Goal: Information Seeking & Learning: Check status

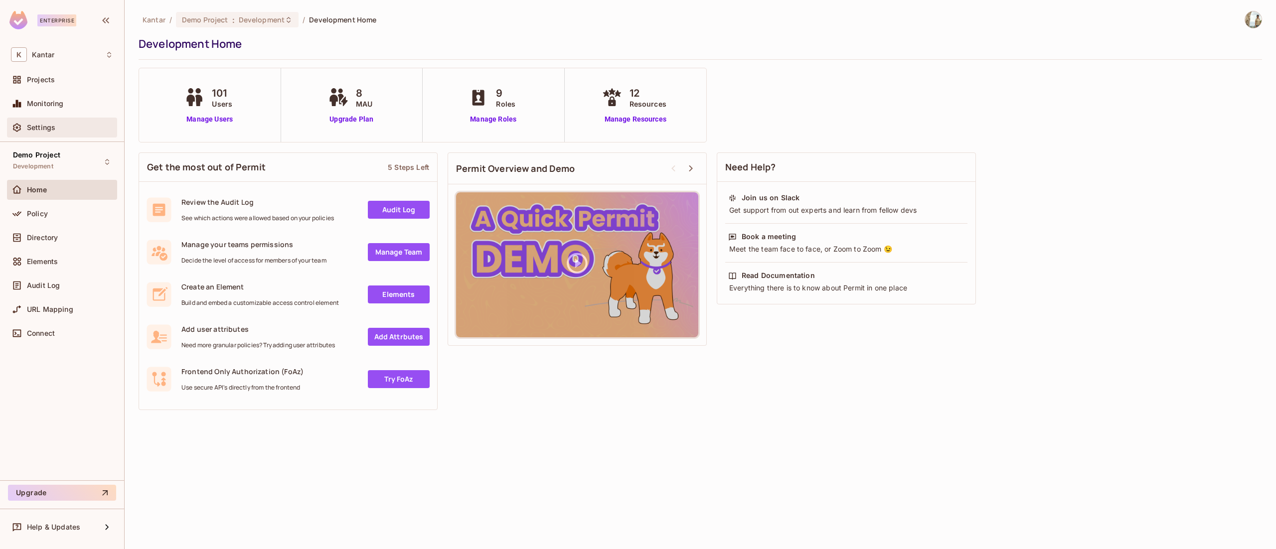
click at [48, 130] on span "Settings" at bounding box center [41, 128] width 28 height 8
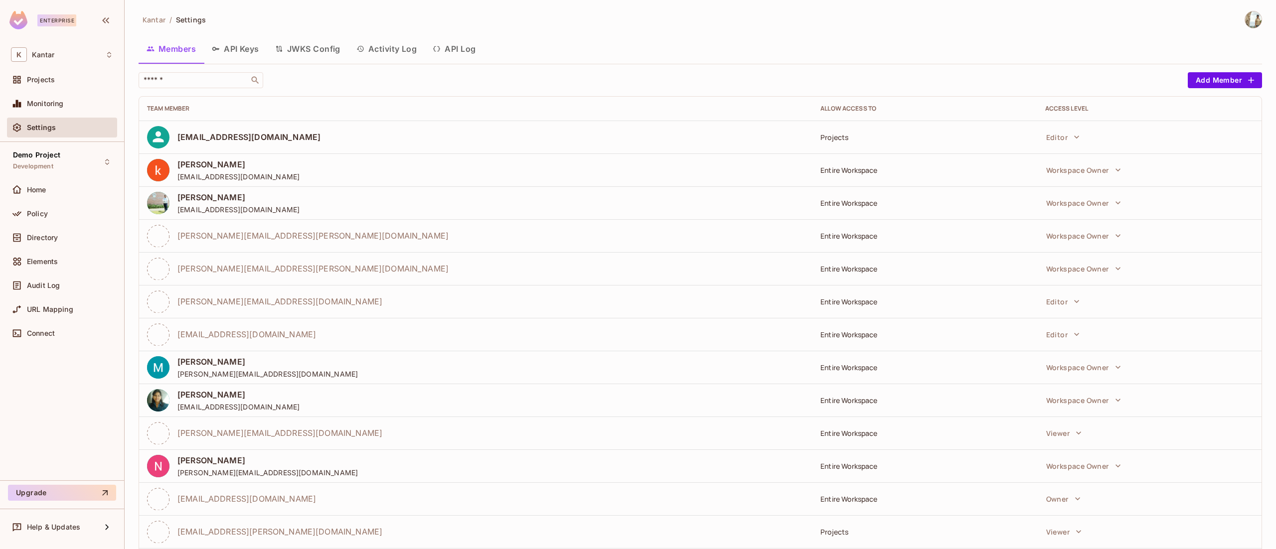
click at [233, 39] on button "API Keys" at bounding box center [235, 48] width 63 height 25
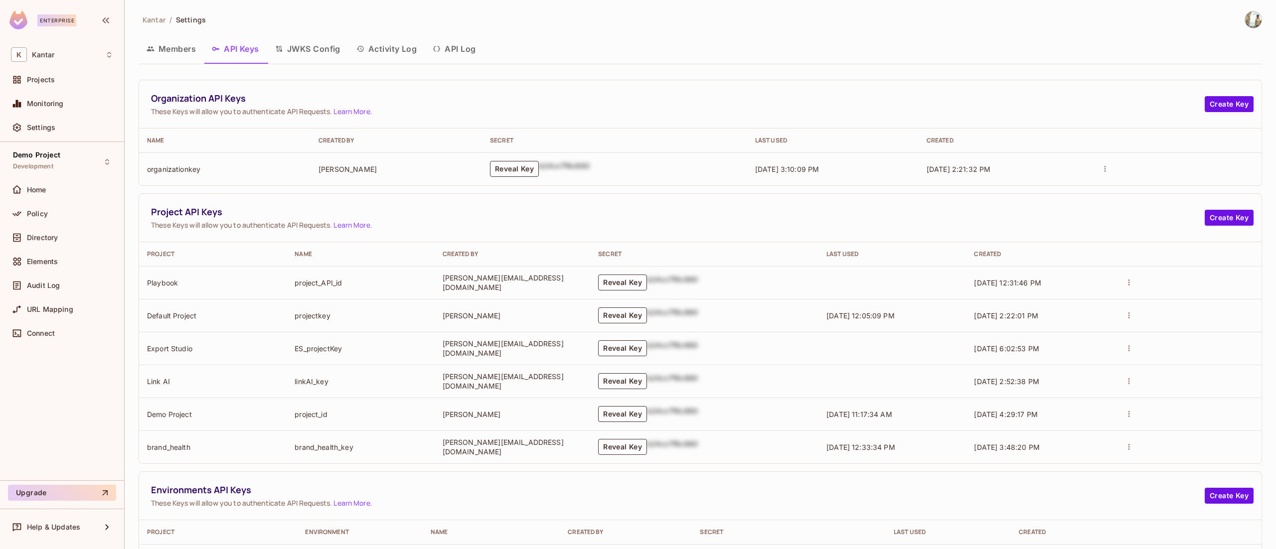
click at [404, 43] on button "Activity Log" at bounding box center [386, 48] width 77 height 25
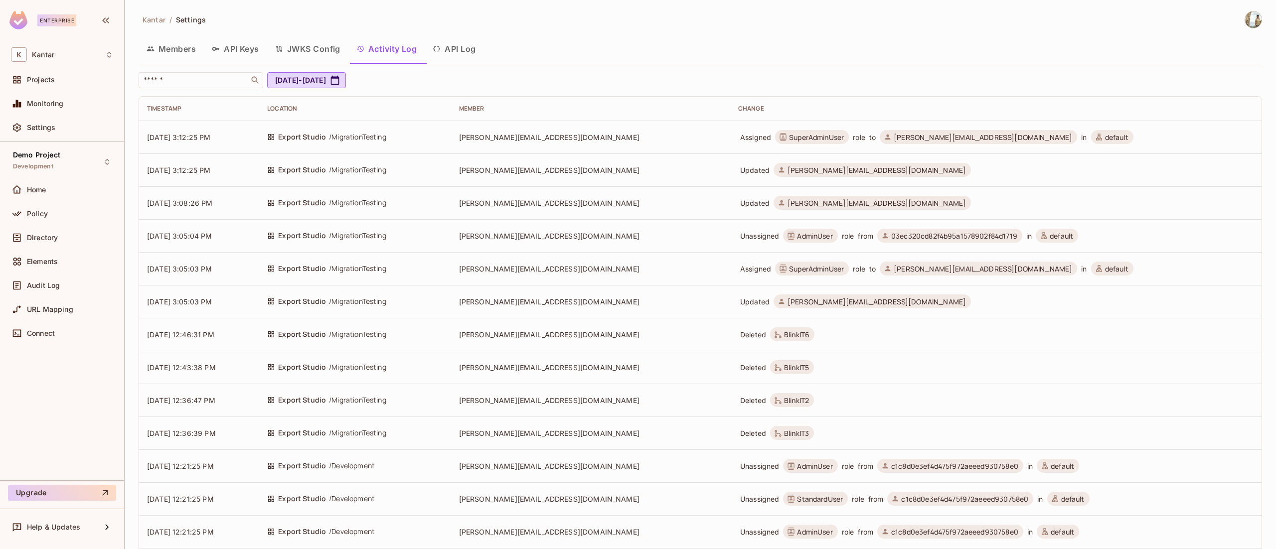
click at [313, 105] on div "Location" at bounding box center [355, 109] width 176 height 8
click at [461, 47] on button "API Log" at bounding box center [454, 48] width 59 height 25
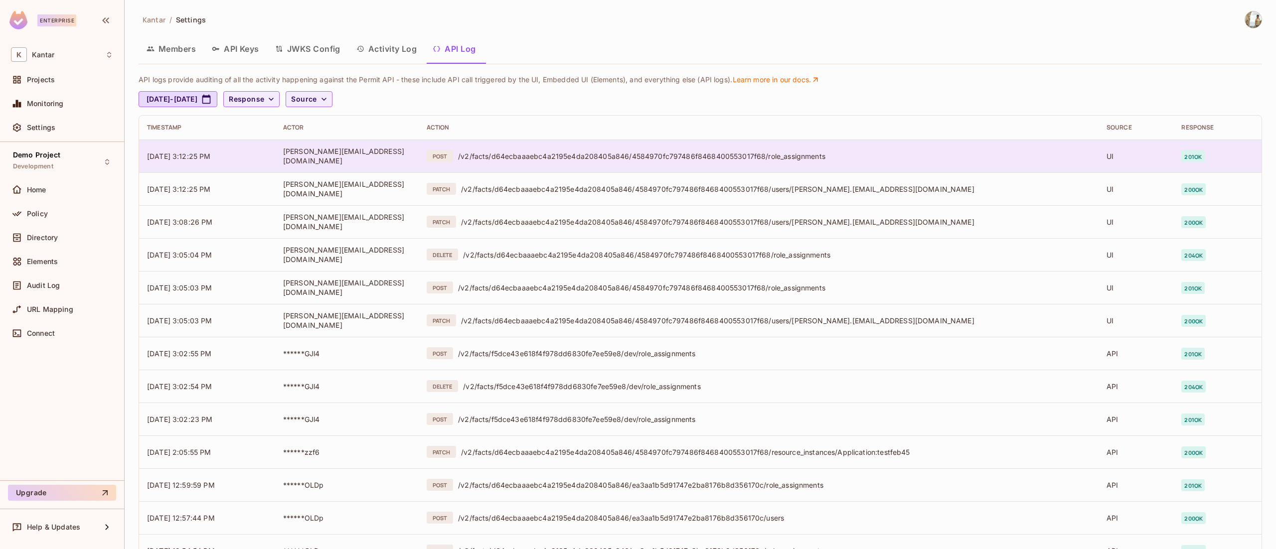
click at [179, 152] on span "[DATE] 3:12:25 PM" at bounding box center [179, 156] width 64 height 8
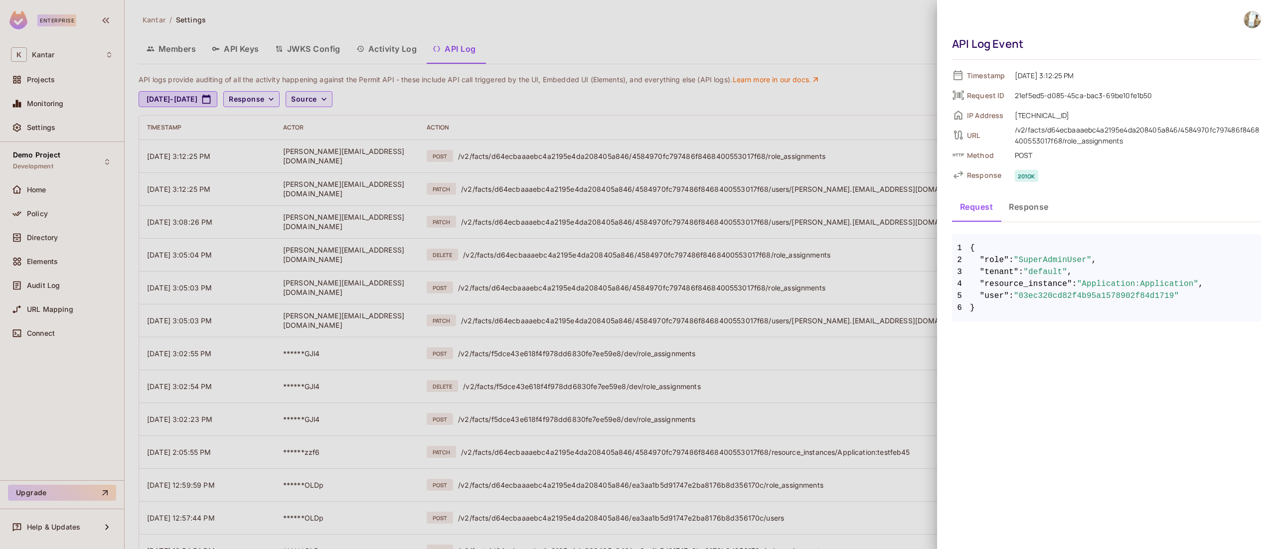
click at [245, 396] on div at bounding box center [638, 274] width 1276 height 549
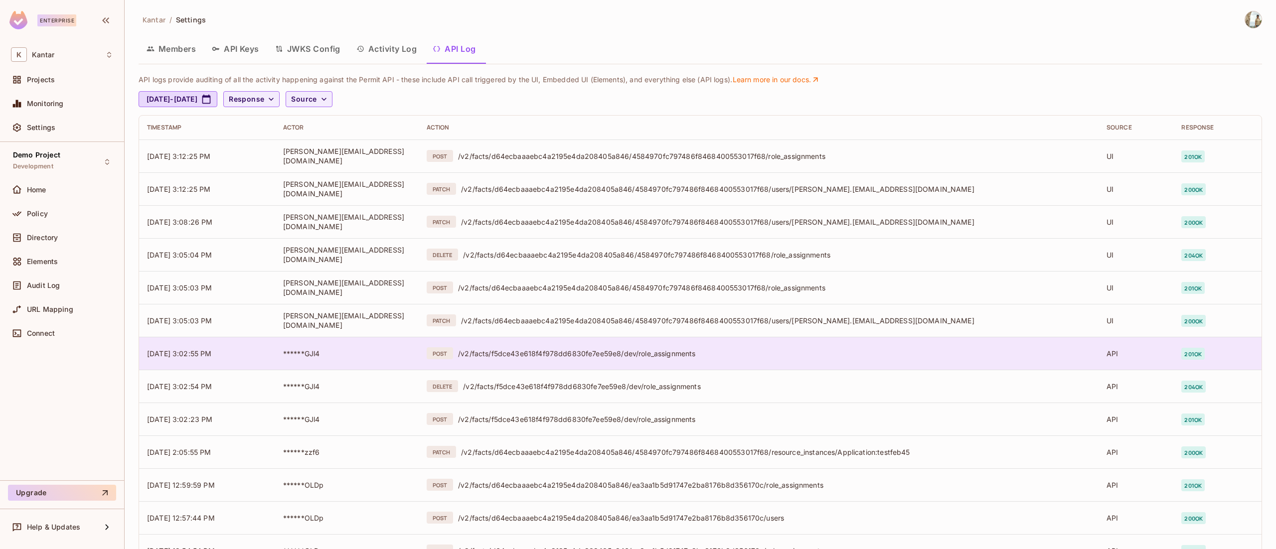
click at [186, 352] on span "[DATE] 3:02:55 PM" at bounding box center [179, 353] width 65 height 8
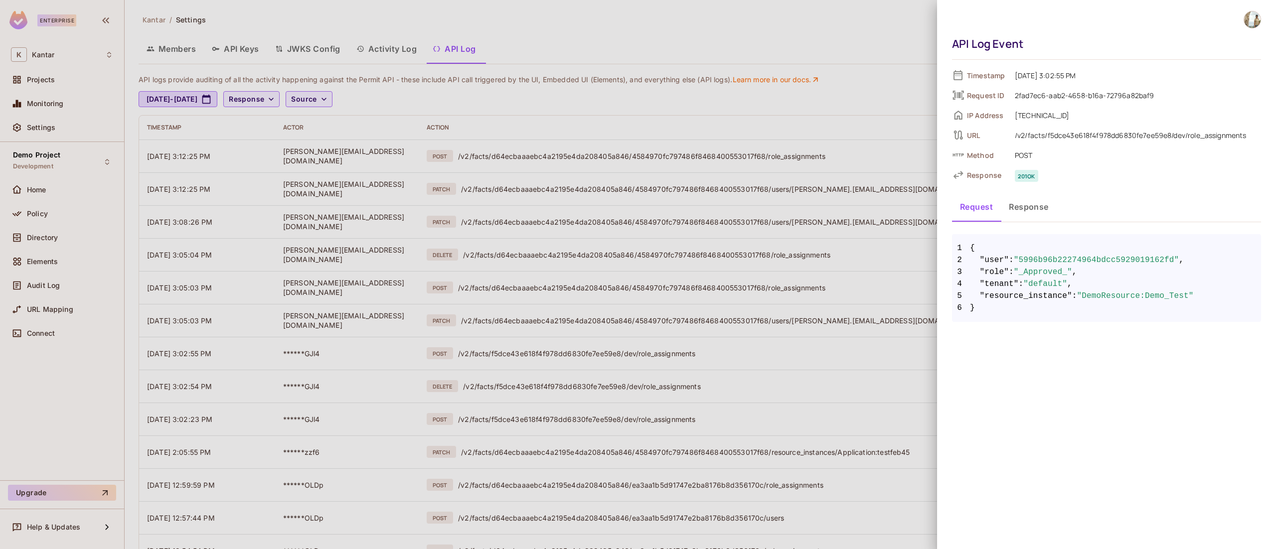
click at [1019, 203] on button "Response" at bounding box center [1029, 206] width 56 height 25
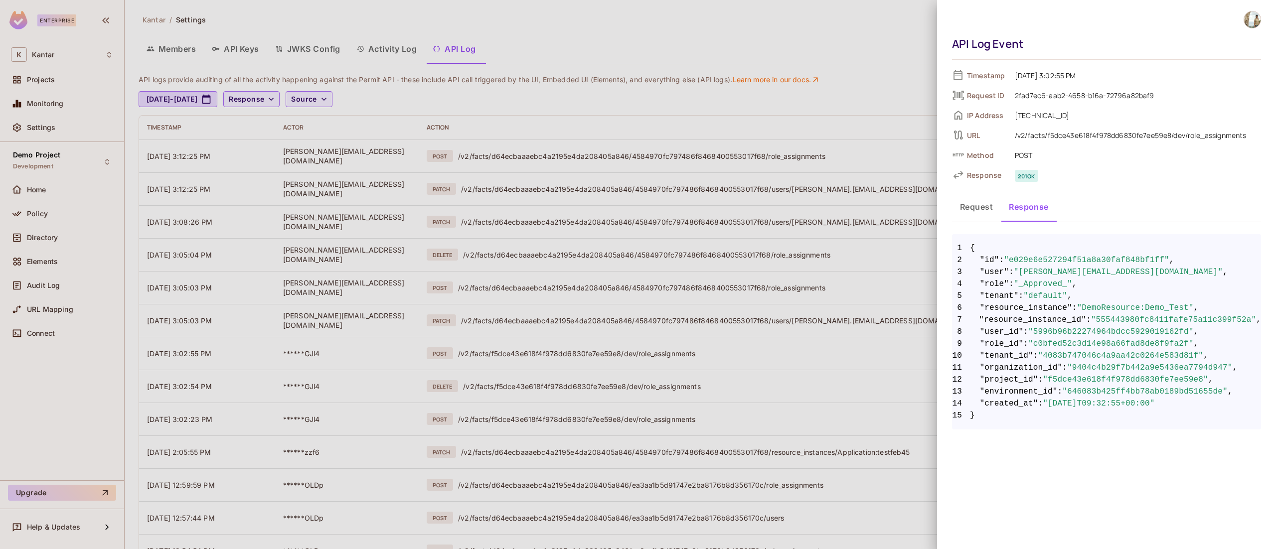
click at [748, 93] on div at bounding box center [638, 274] width 1276 height 549
